Goal: Find contact information: Find contact information

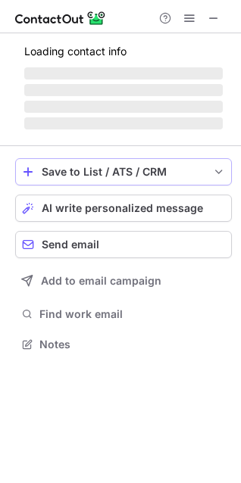
scroll to position [354, 241]
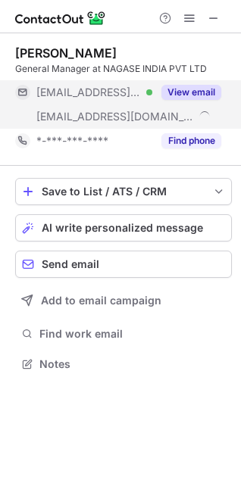
click at [204, 83] on div "View email" at bounding box center [186, 92] width 69 height 24
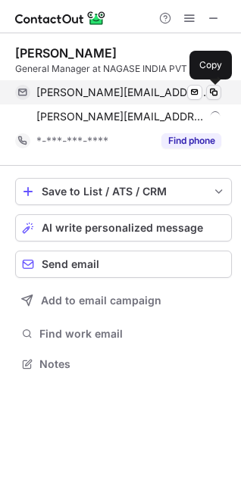
click at [213, 89] on span at bounding box center [213, 92] width 12 height 12
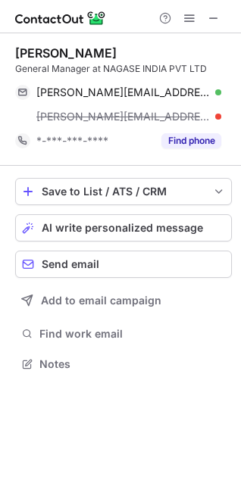
click at [216, 117] on div "swapnil.patkar@nagase.co.jp" at bounding box center [128, 117] width 185 height 14
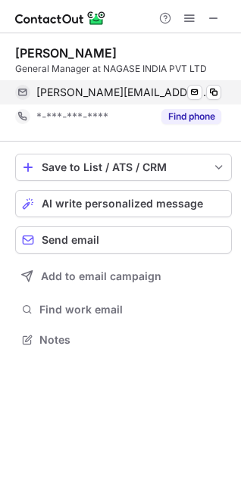
scroll to position [329, 241]
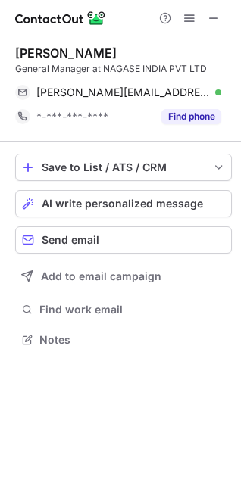
scroll to position [329, 241]
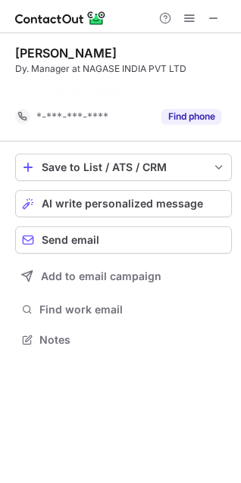
scroll to position [305, 241]
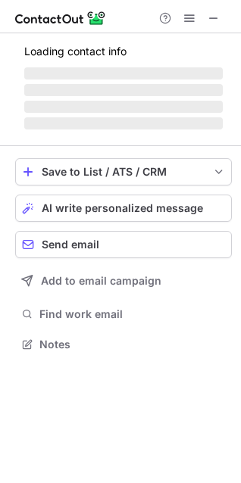
scroll to position [391, 241]
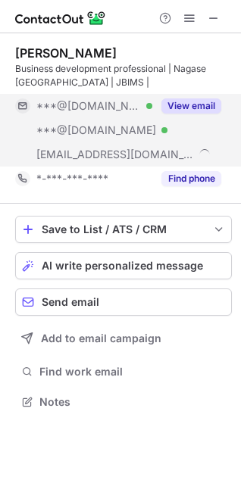
click at [202, 109] on button "View email" at bounding box center [191, 105] width 60 height 15
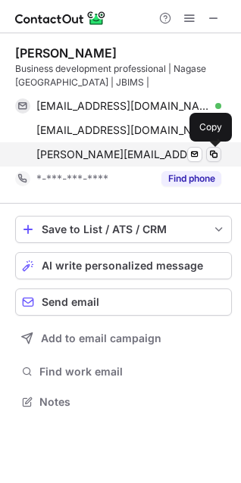
click at [217, 158] on span at bounding box center [213, 154] width 12 height 12
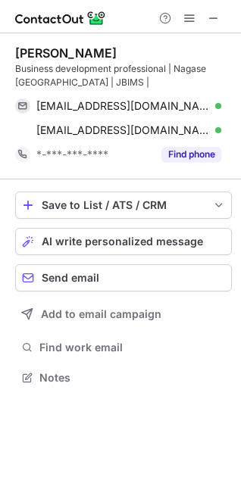
scroll to position [367, 241]
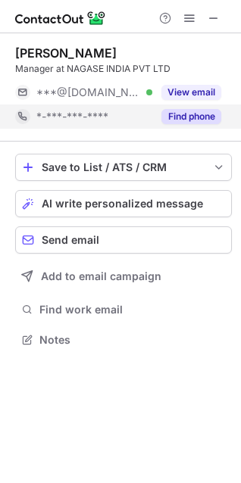
scroll to position [329, 241]
